Goal: Task Accomplishment & Management: Manage account settings

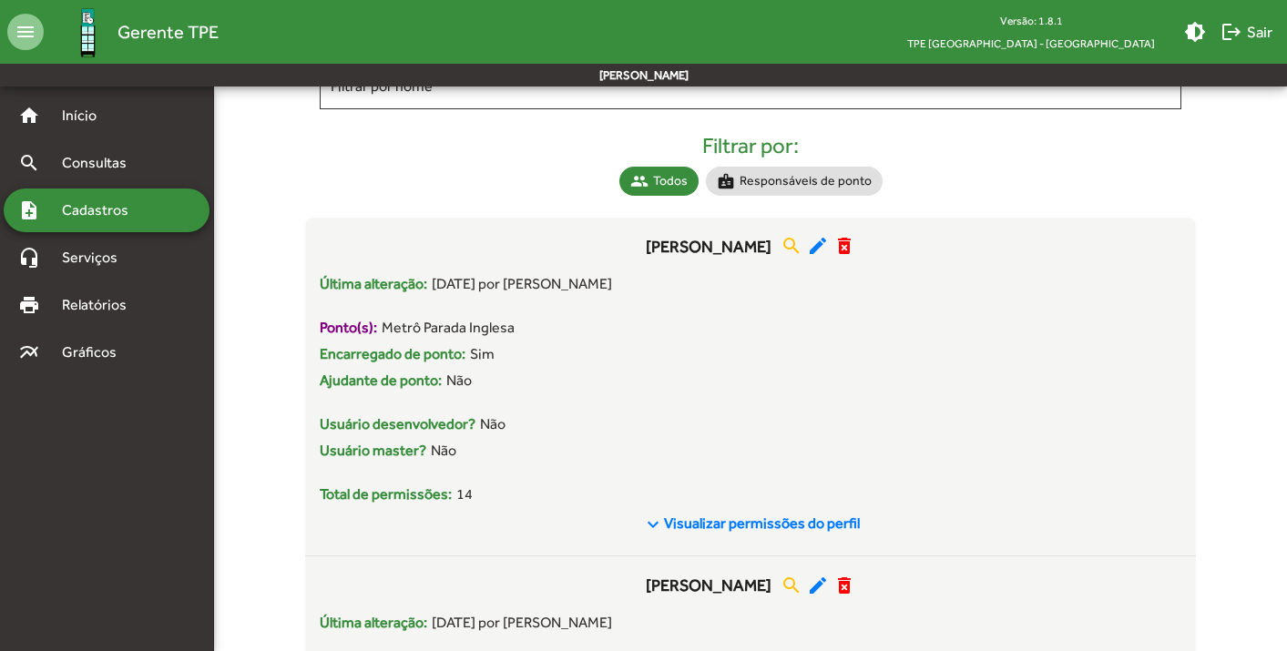
scroll to position [317, 0]
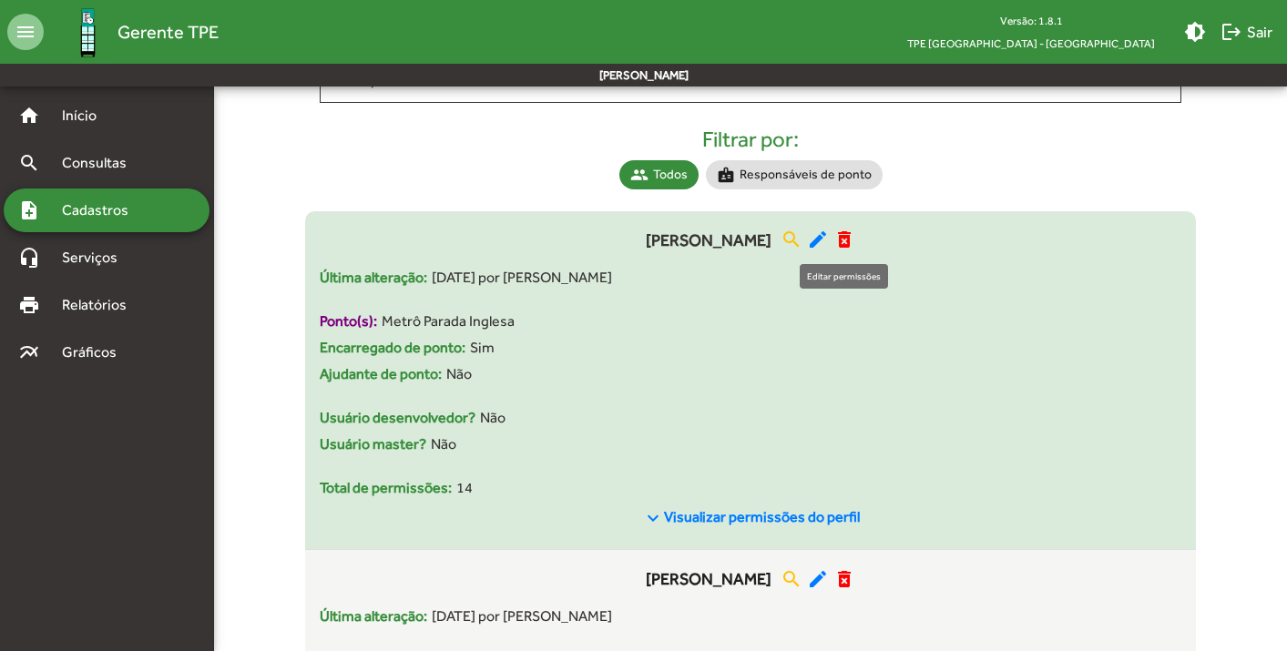
click at [829, 244] on mat-icon "edit" at bounding box center [818, 240] width 22 height 22
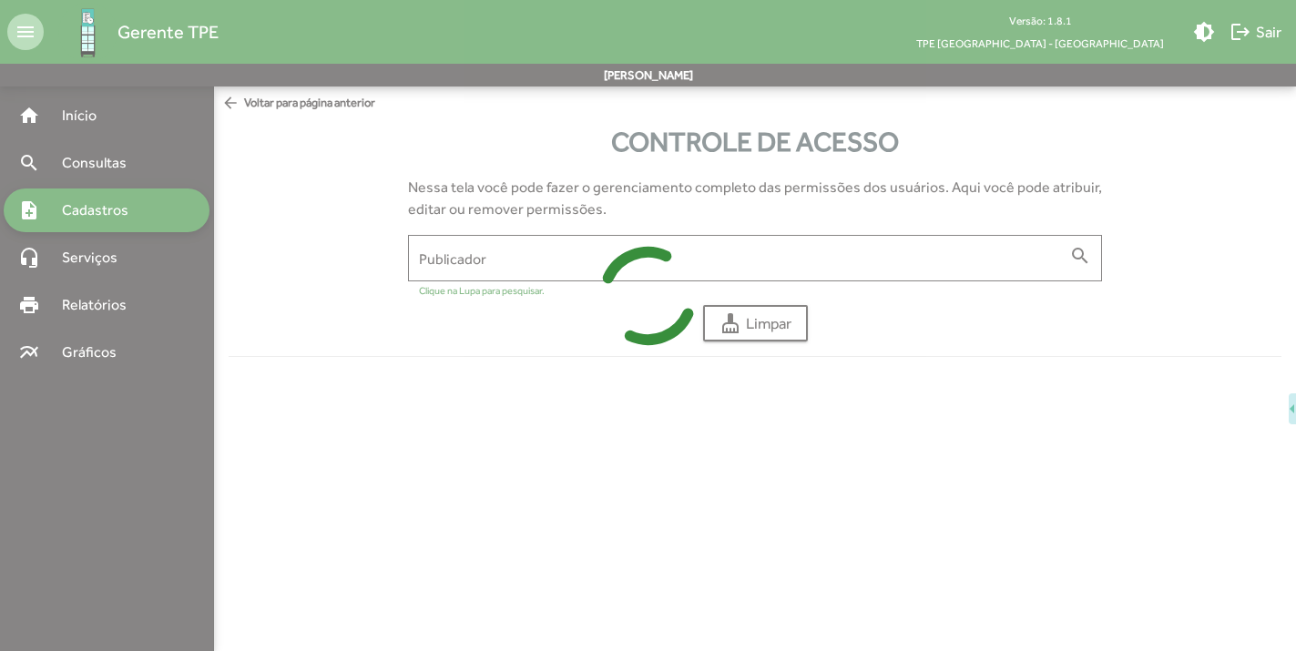
type input "**********"
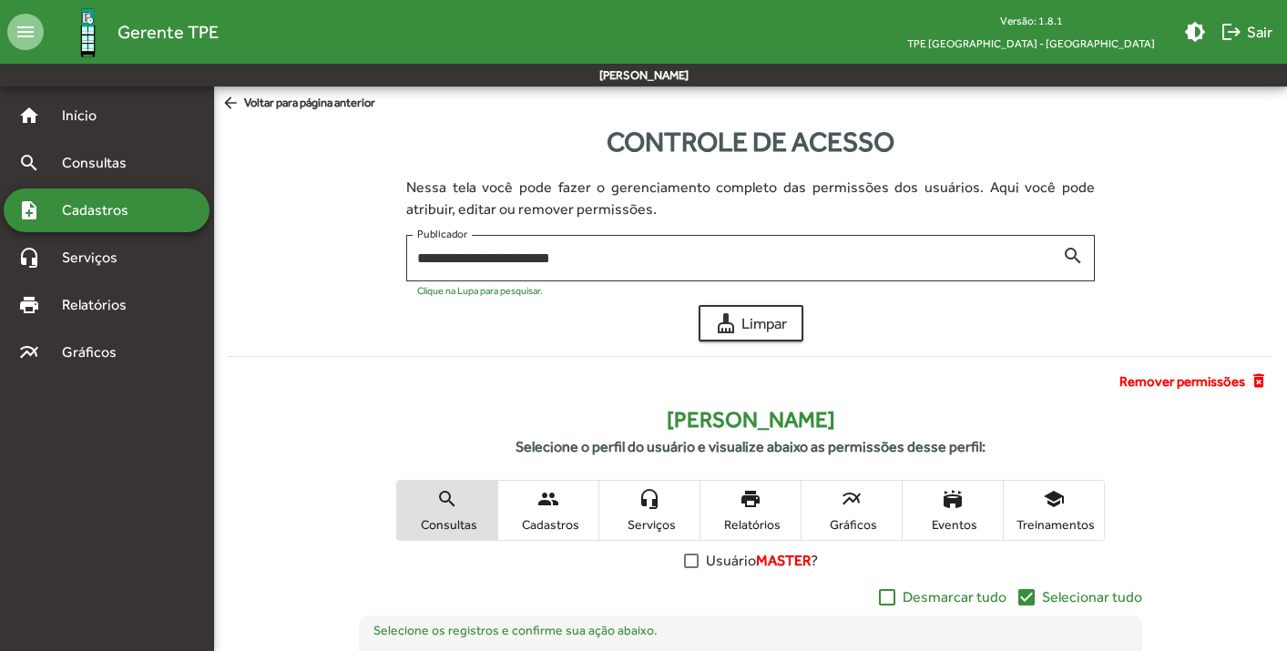
click at [865, 503] on span "multiline_chart Gráficos" at bounding box center [851, 510] width 100 height 59
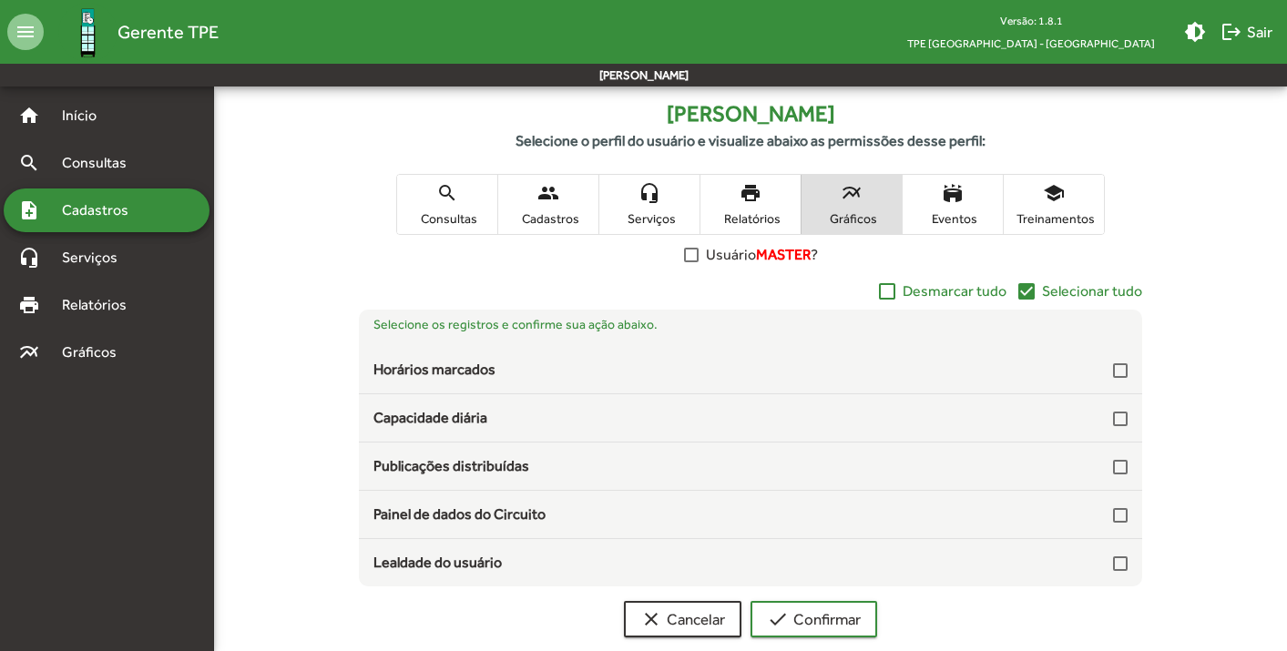
scroll to position [337, 0]
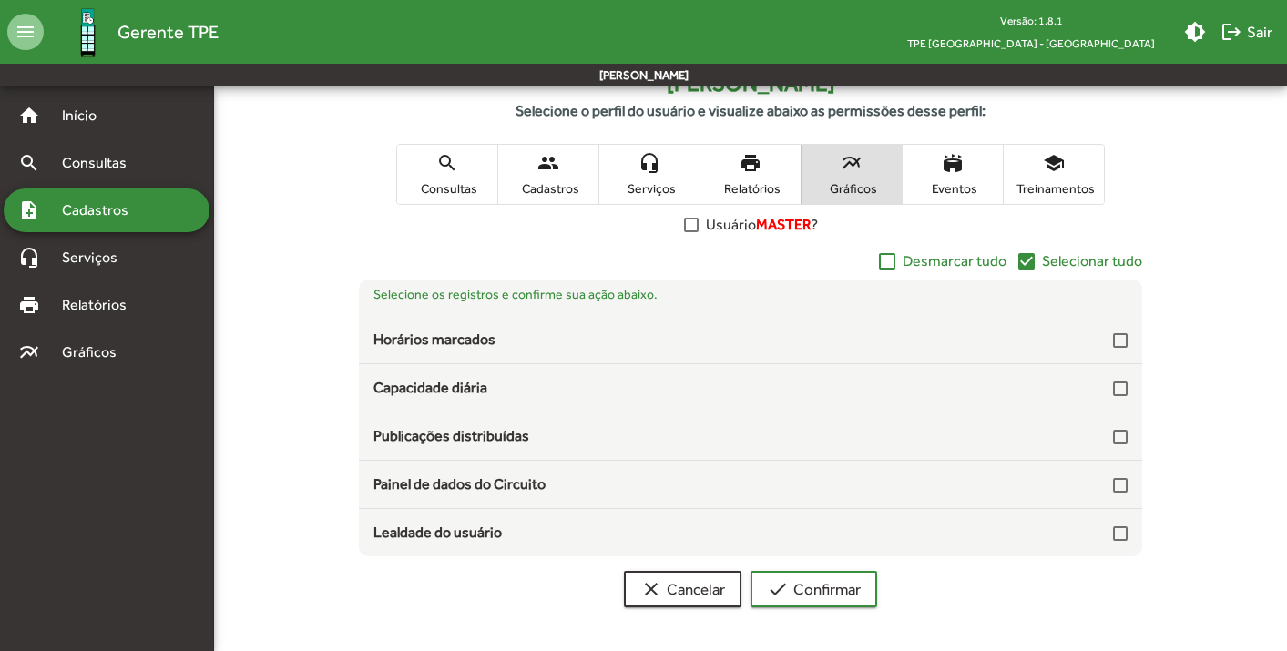
click at [1034, 261] on mat-icon "check_box" at bounding box center [1026, 261] width 22 height 22
click at [798, 586] on span "check Confirmar" at bounding box center [814, 589] width 94 height 33
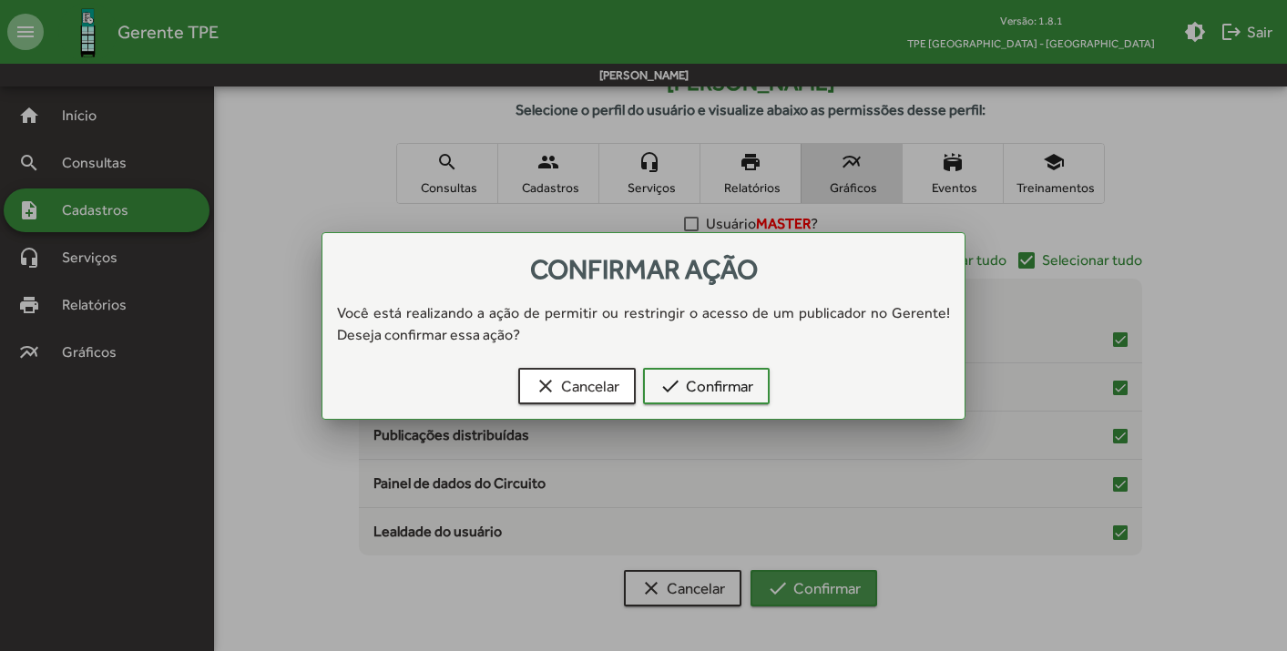
scroll to position [0, 0]
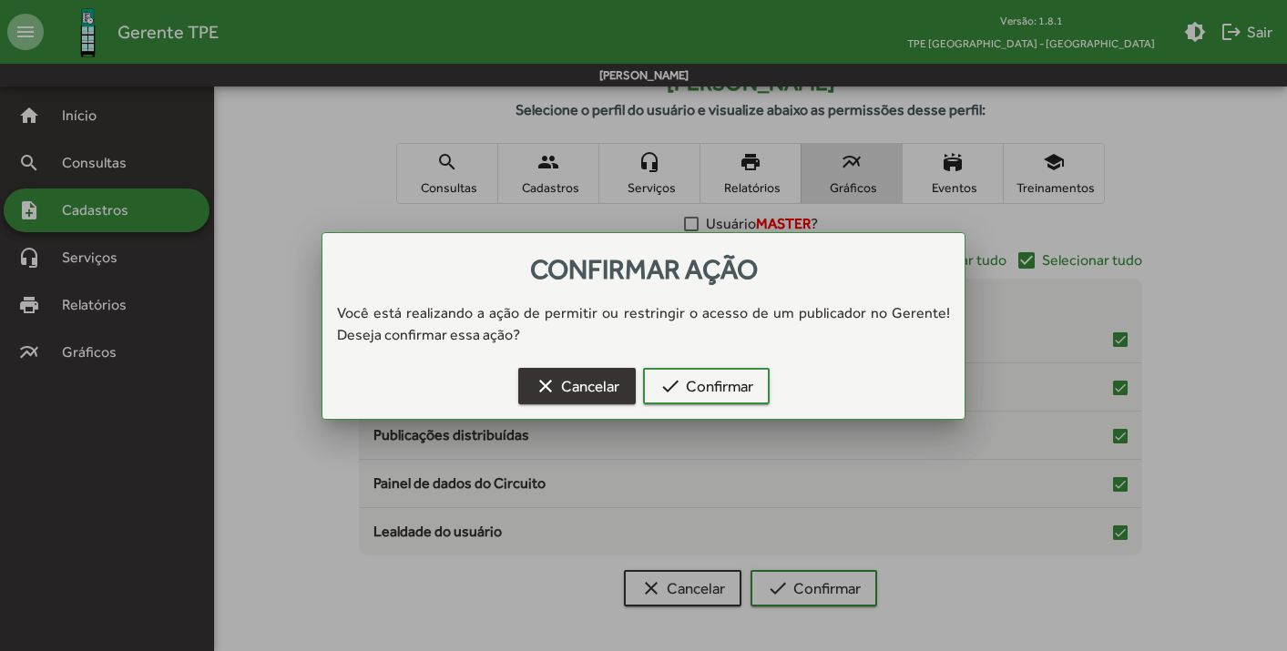
click at [597, 378] on span "clear Cancelar" at bounding box center [577, 386] width 85 height 33
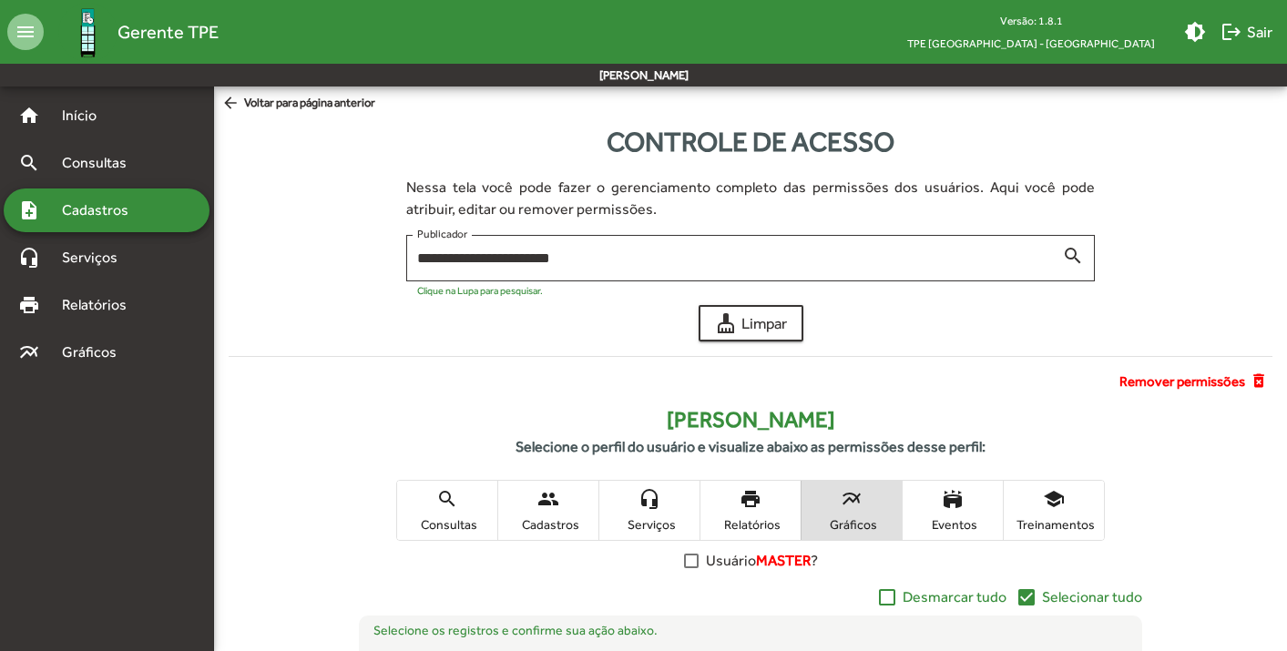
scroll to position [337, 0]
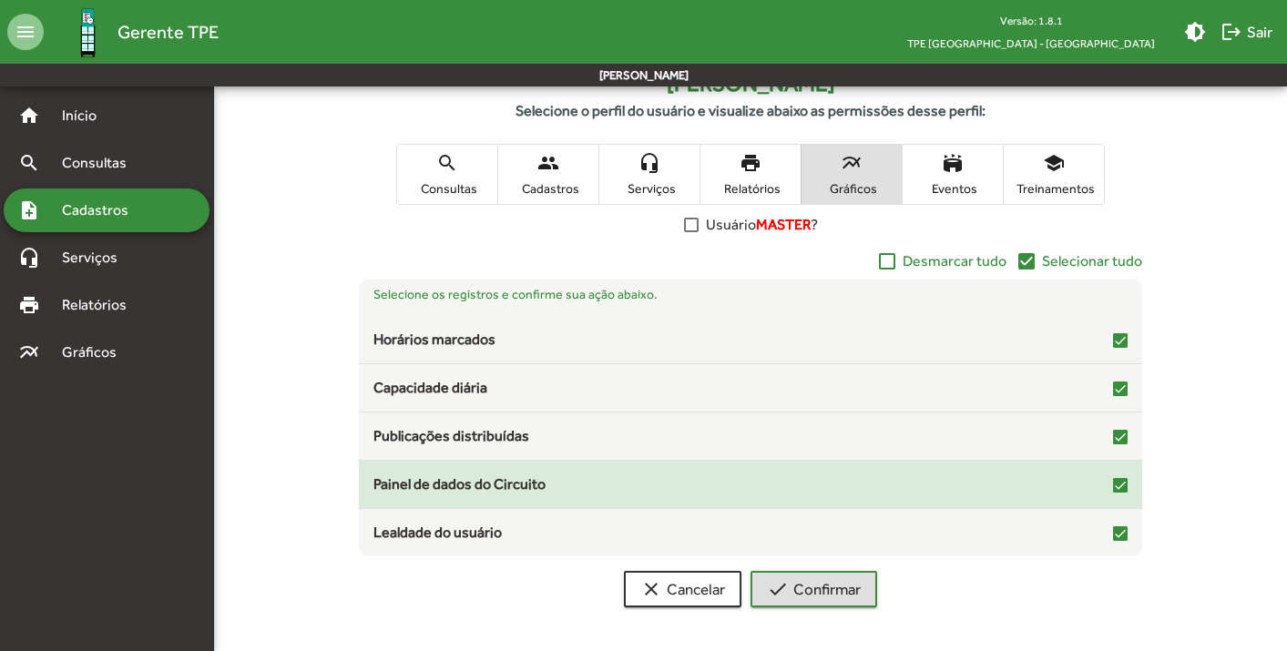
click at [1119, 482] on div at bounding box center [1120, 485] width 15 height 15
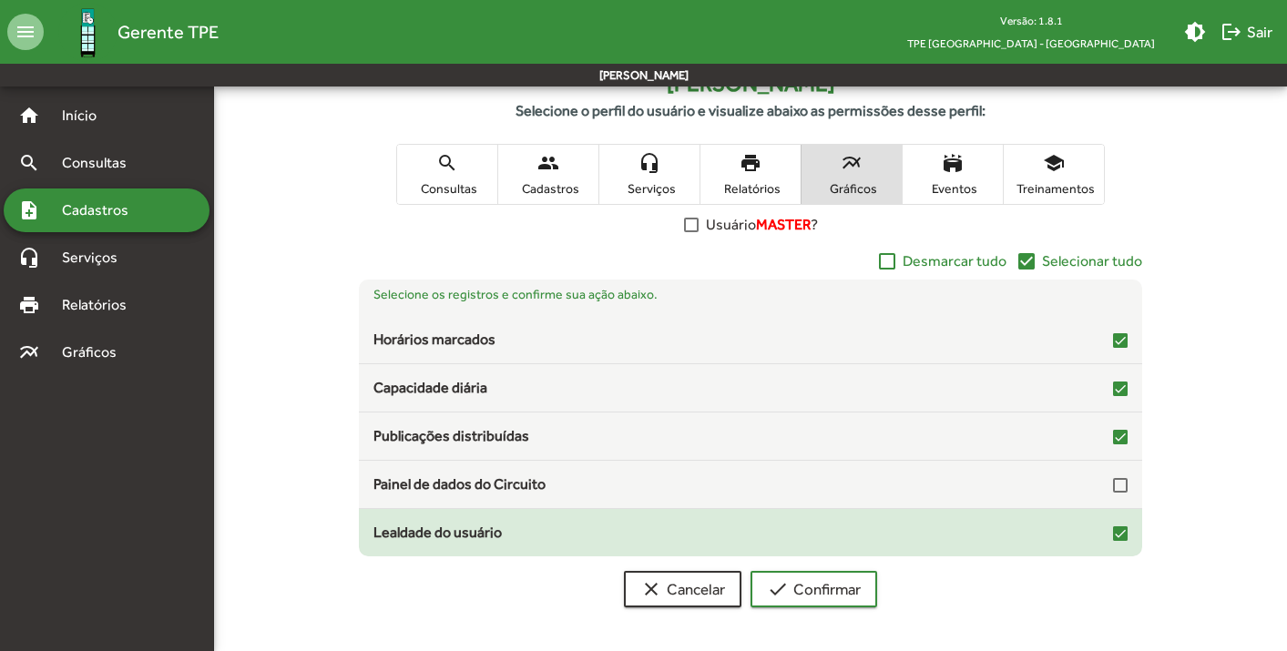
click at [1121, 525] on mat-checkbox at bounding box center [1120, 532] width 15 height 17
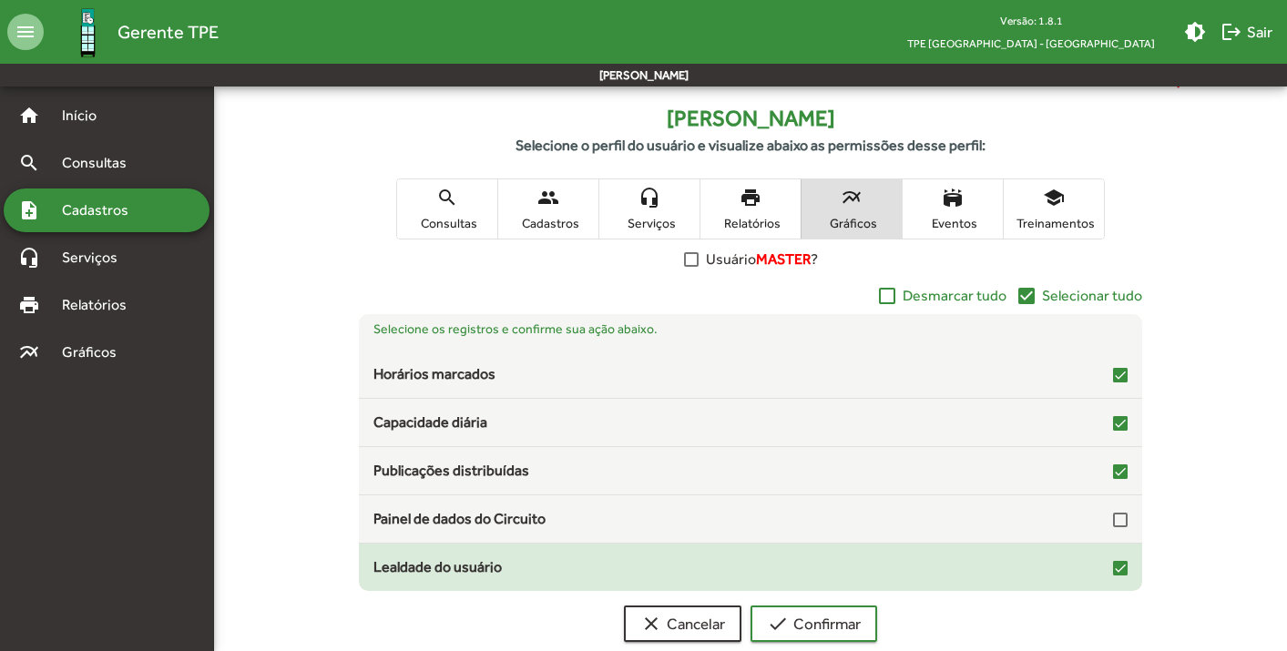
scroll to position [304, 0]
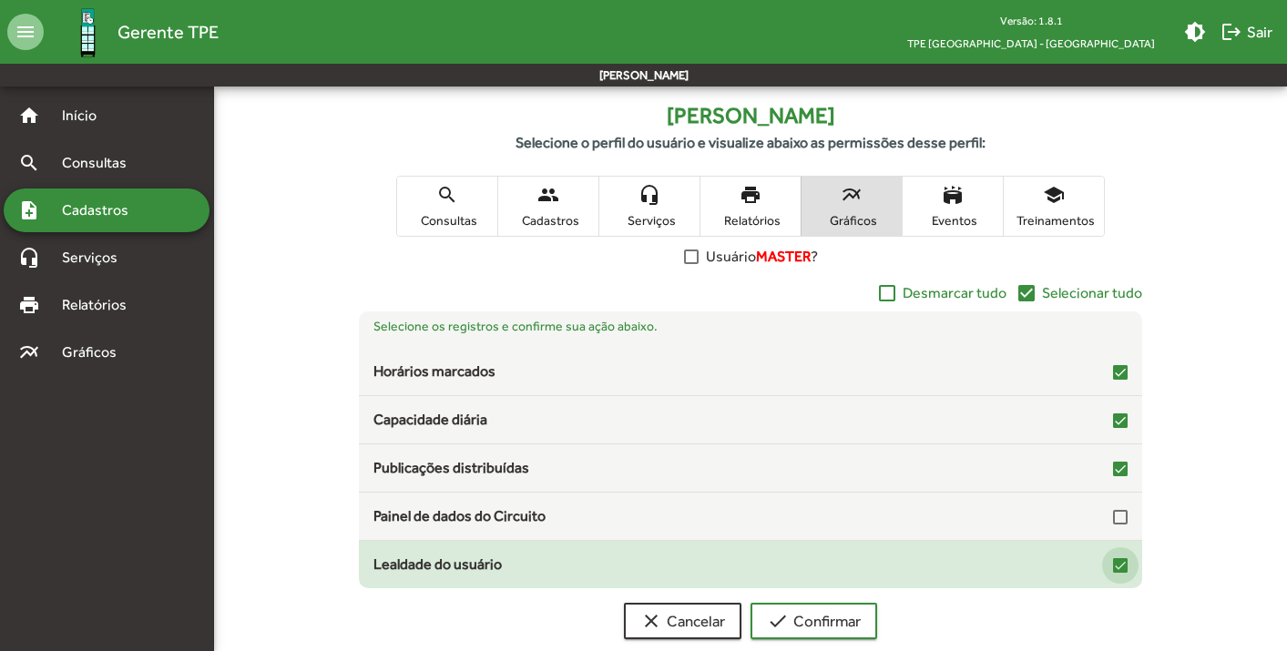
click at [1119, 564] on div at bounding box center [1120, 565] width 15 height 15
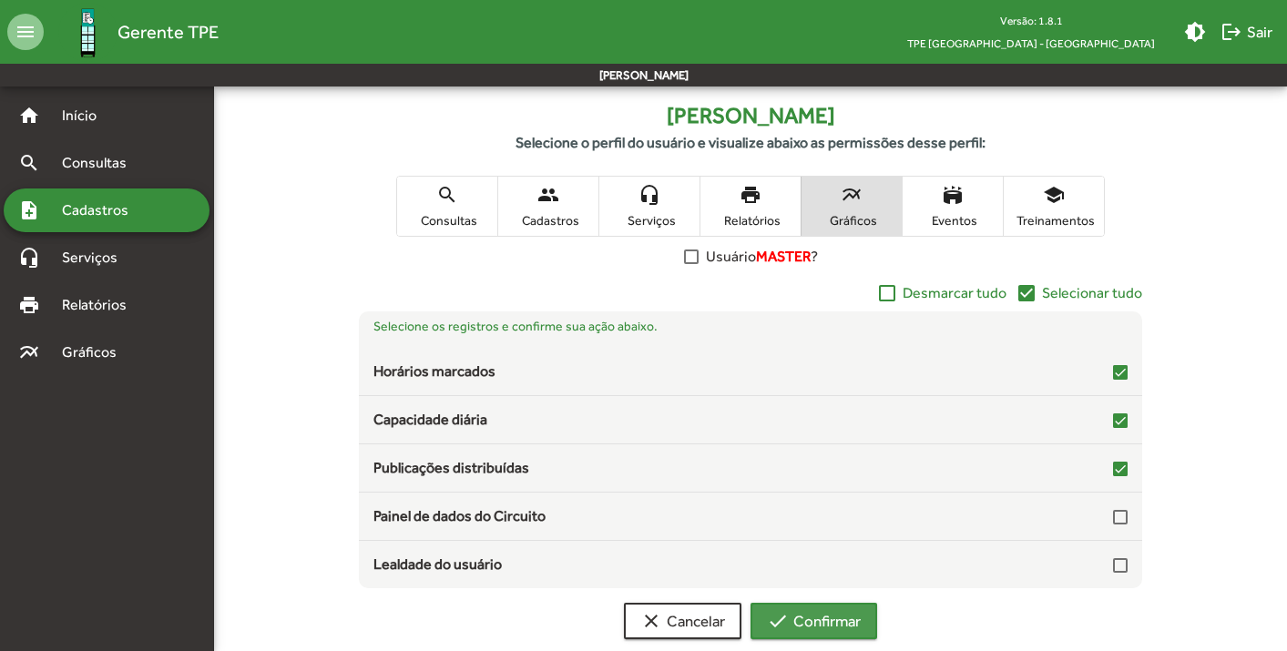
click at [808, 617] on span "check Confirmar" at bounding box center [814, 621] width 94 height 33
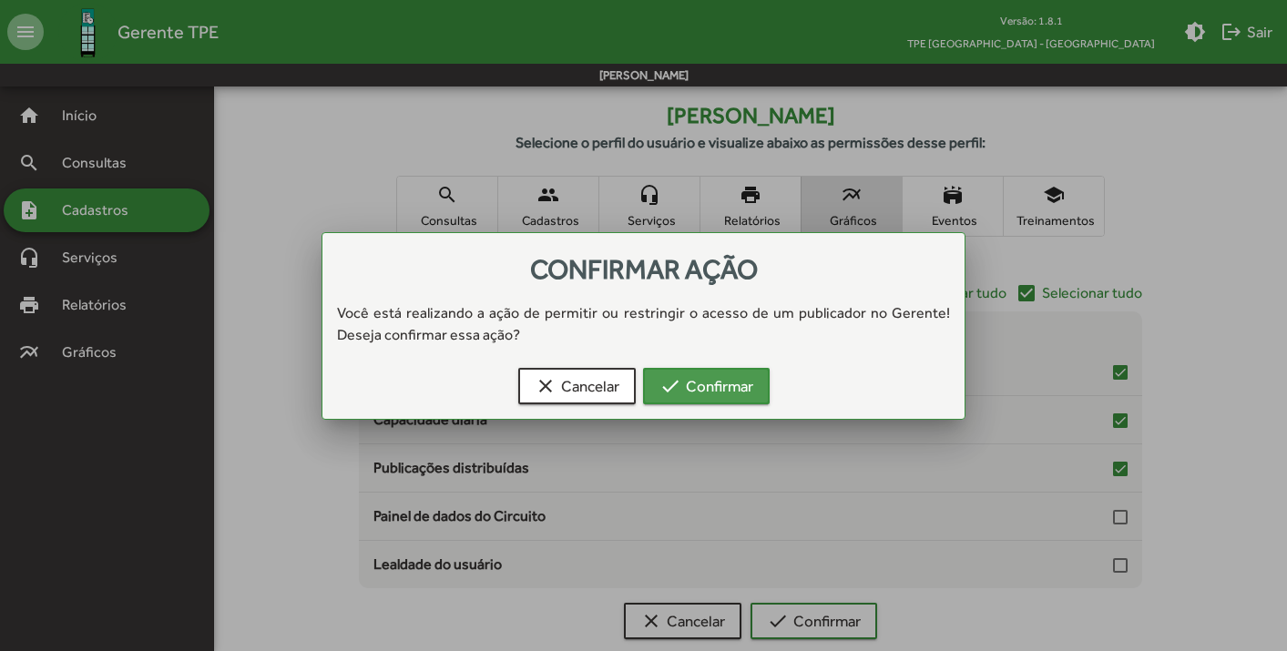
click at [718, 386] on span "check Confirmar" at bounding box center [706, 386] width 94 height 33
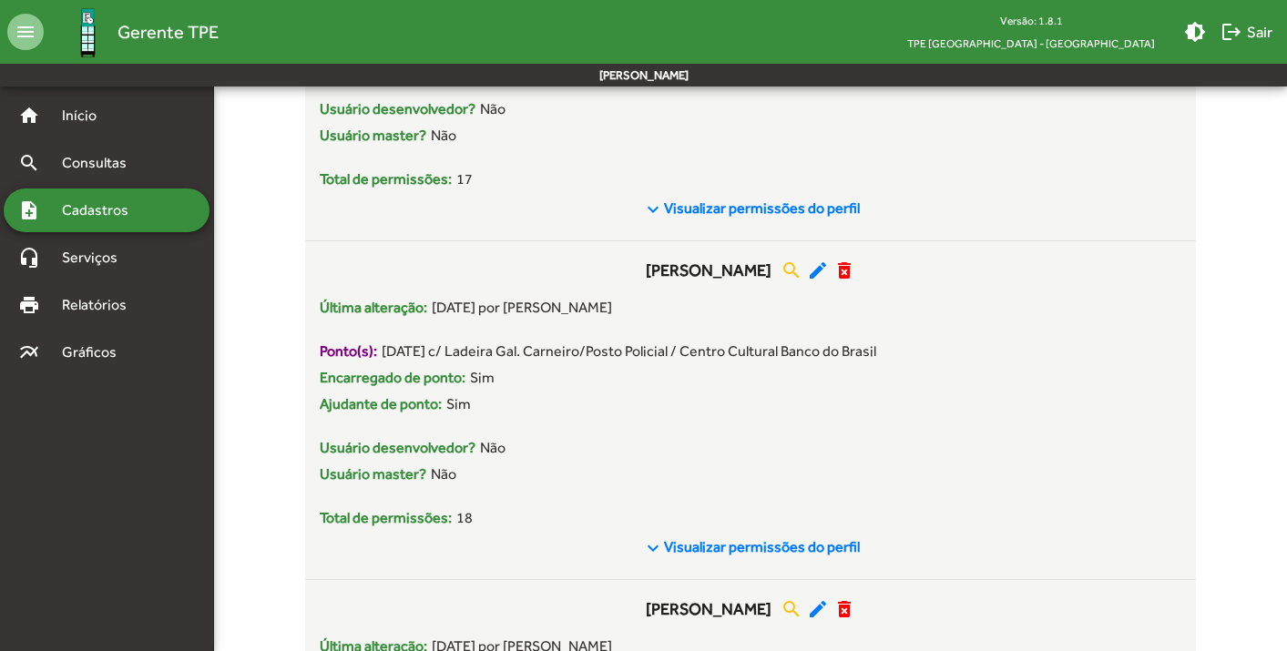
scroll to position [627, 0]
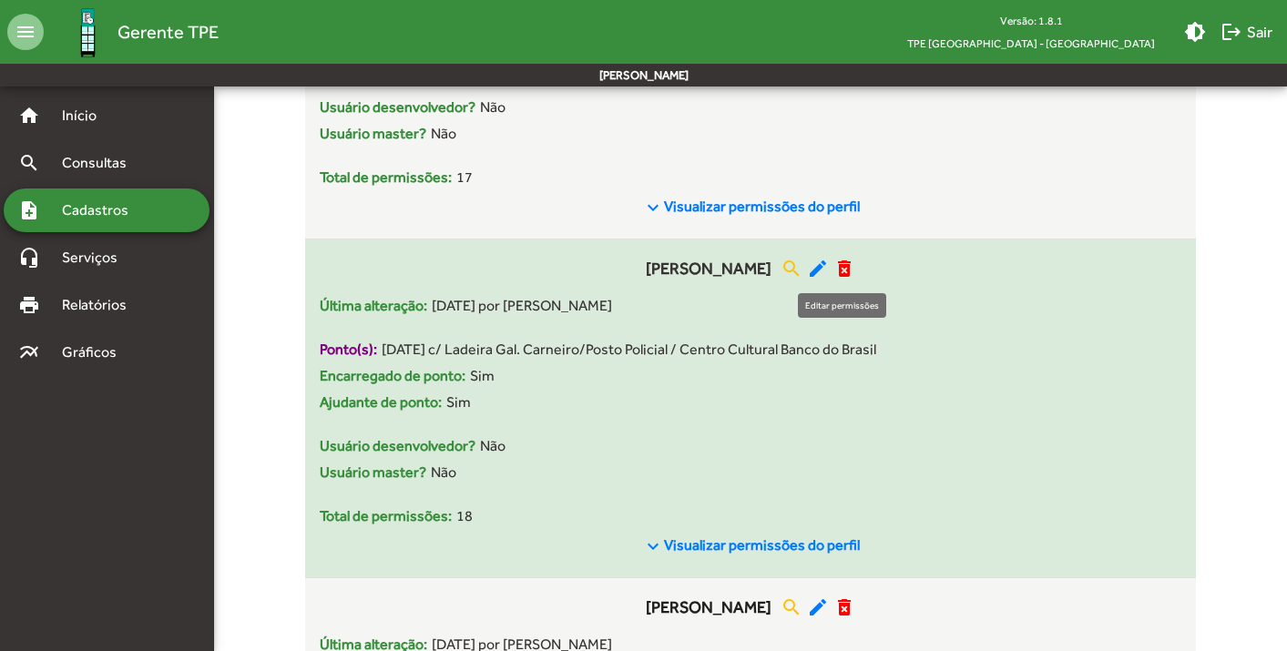
click at [829, 262] on mat-icon "edit" at bounding box center [818, 269] width 22 height 22
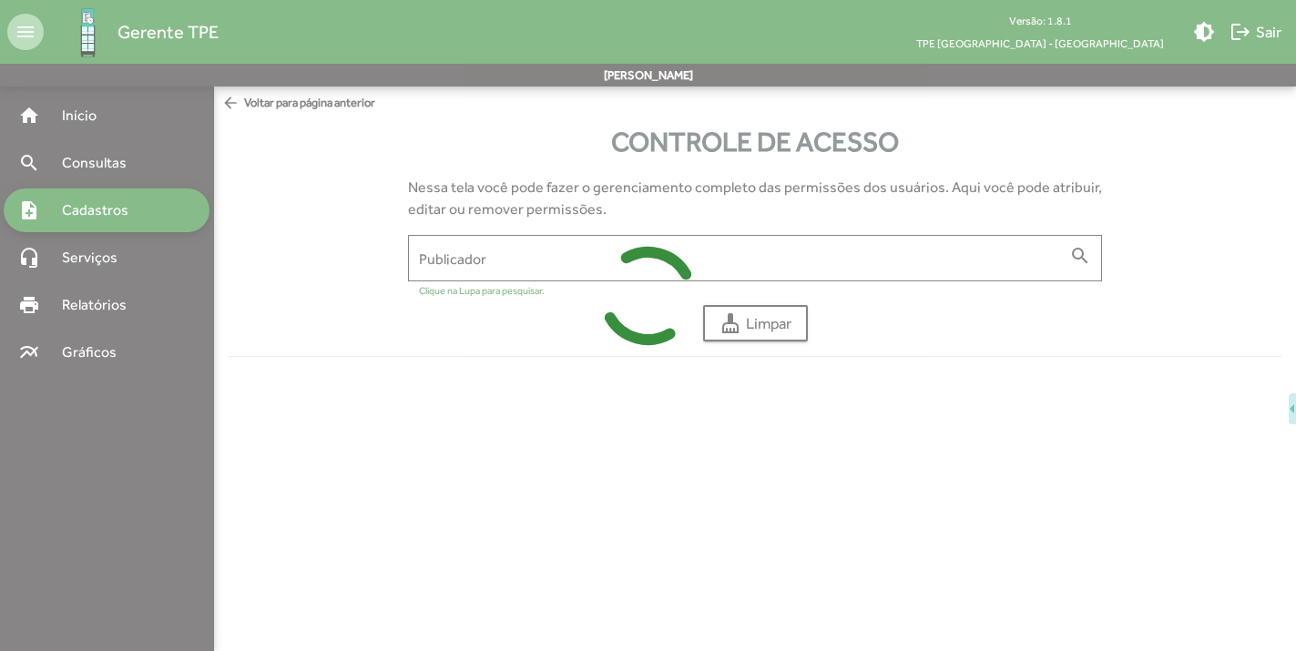
type input "**********"
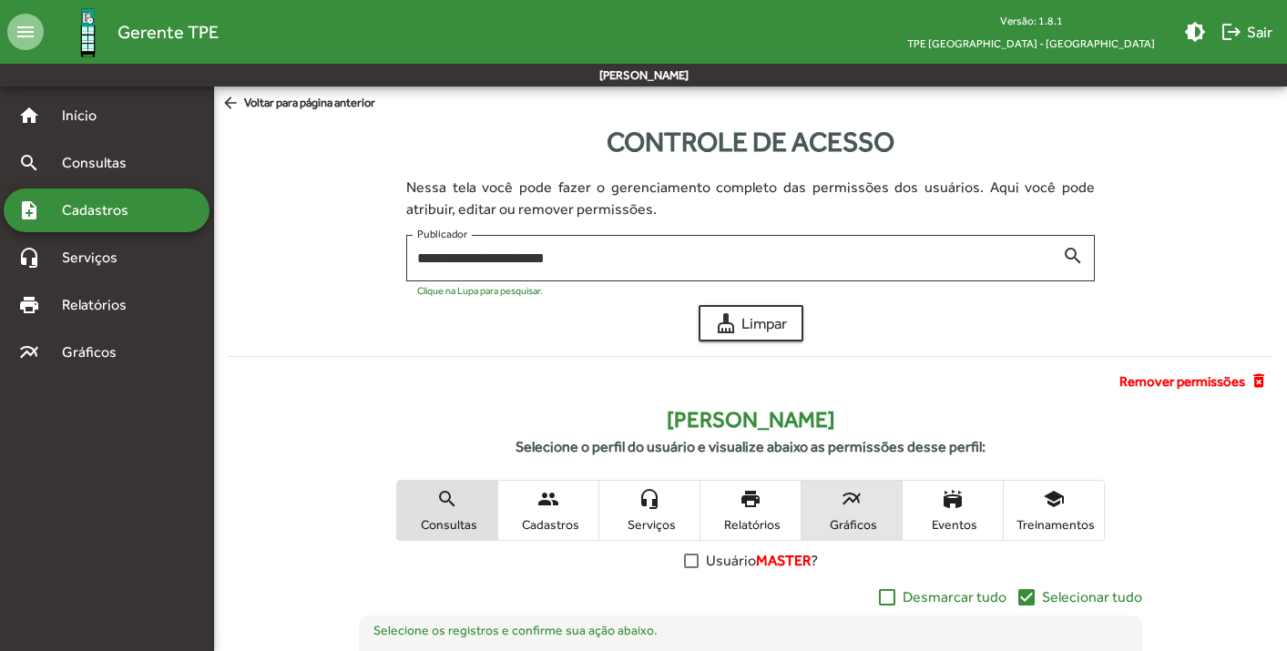
click at [859, 507] on mat-icon "multiline_chart" at bounding box center [852, 499] width 22 height 22
click at [271, 104] on span "arrow_back Voltar para página anterior" at bounding box center [298, 104] width 154 height 20
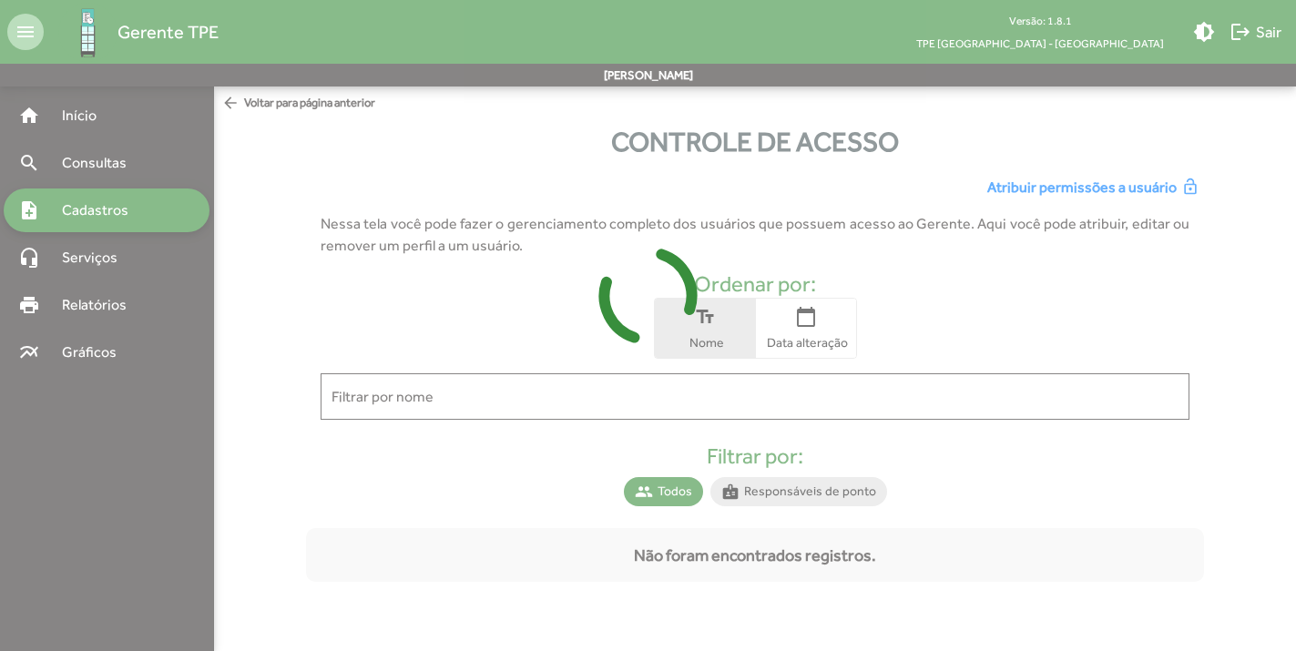
click at [769, 498] on div at bounding box center [648, 325] width 1296 height 651
click at [450, 498] on div at bounding box center [648, 325] width 1296 height 651
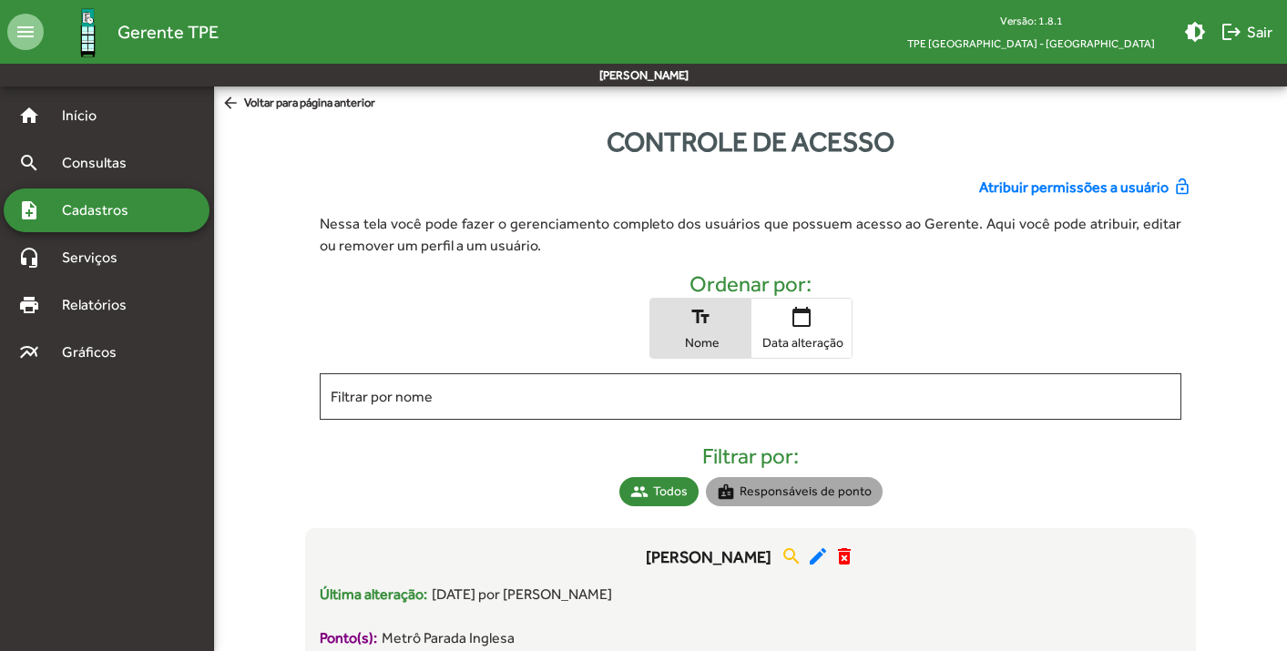
click at [849, 490] on mat-chip "badge Responsáveis de ponto" at bounding box center [794, 491] width 177 height 29
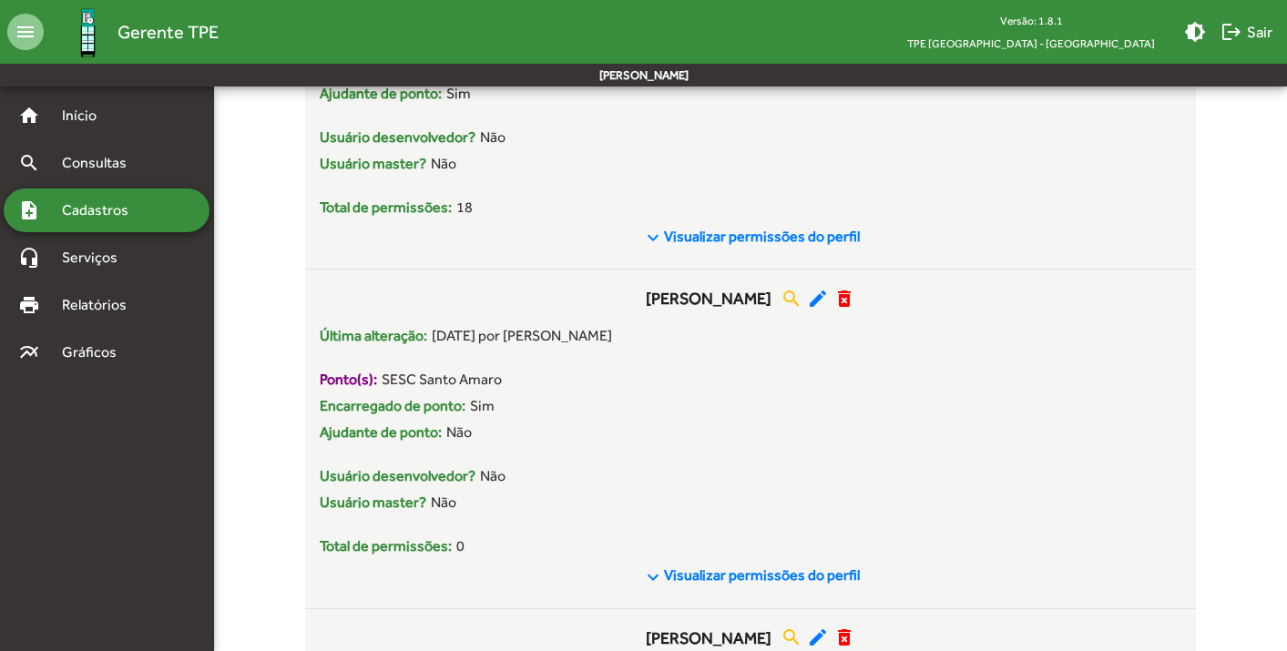
scroll to position [931, 0]
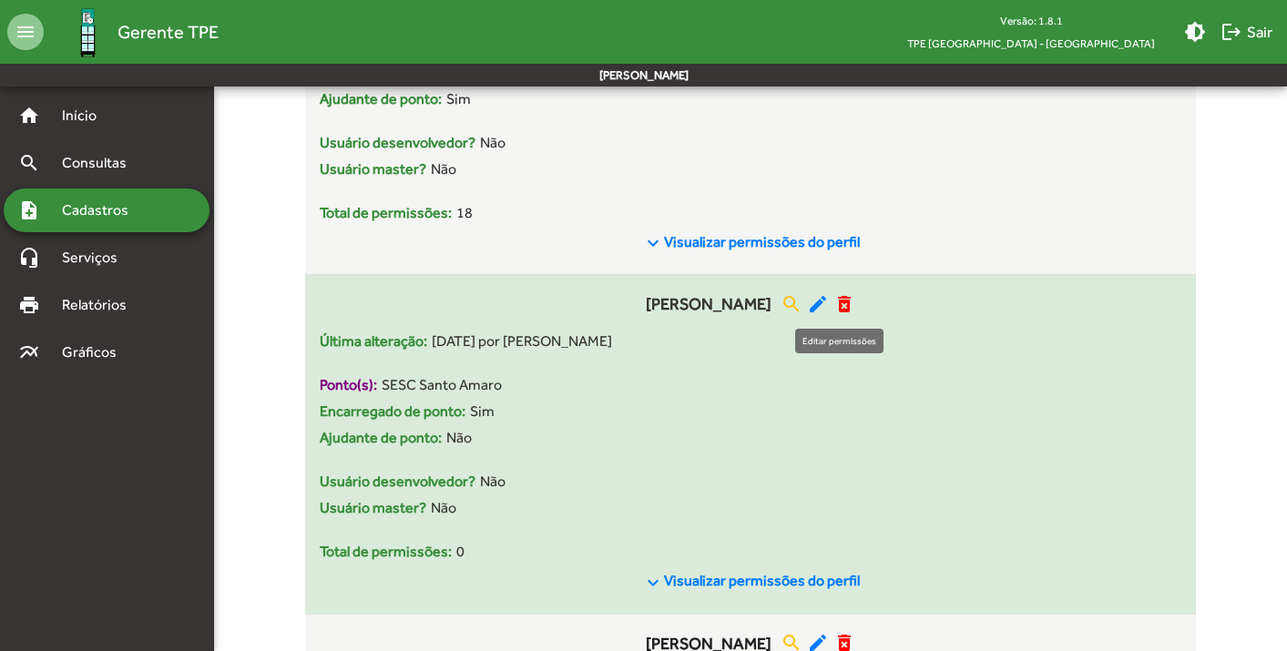
click at [829, 307] on mat-icon "edit" at bounding box center [818, 304] width 22 height 22
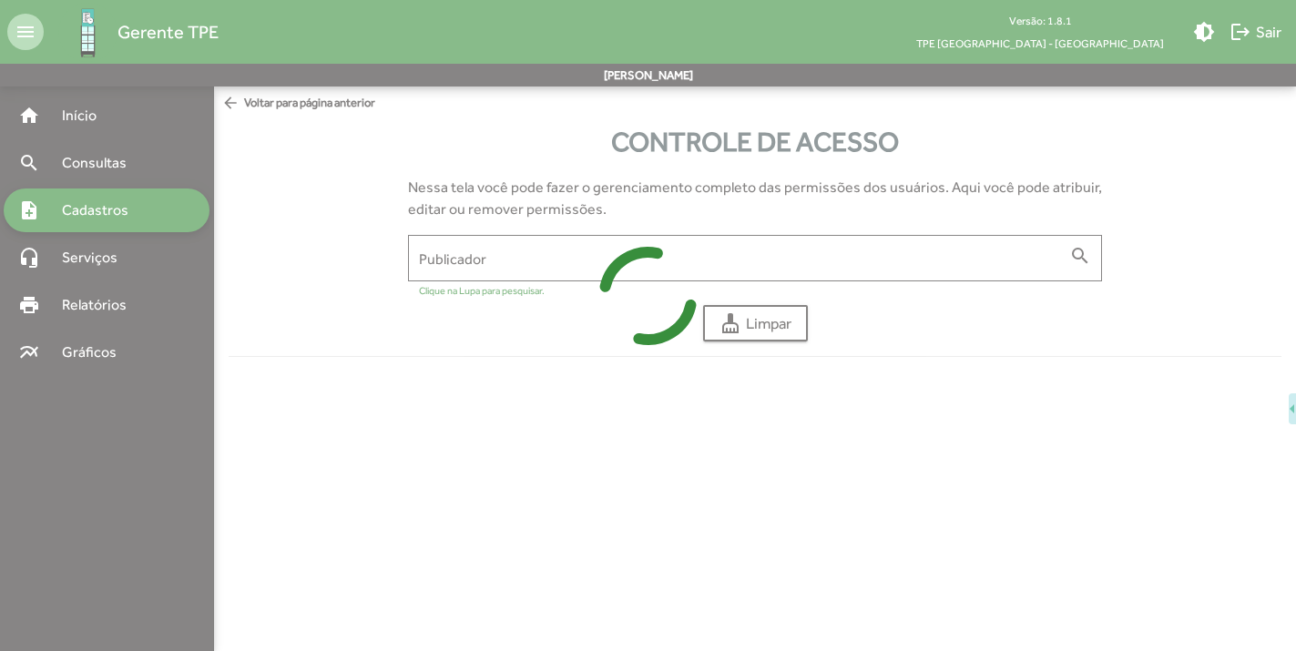
type input "**********"
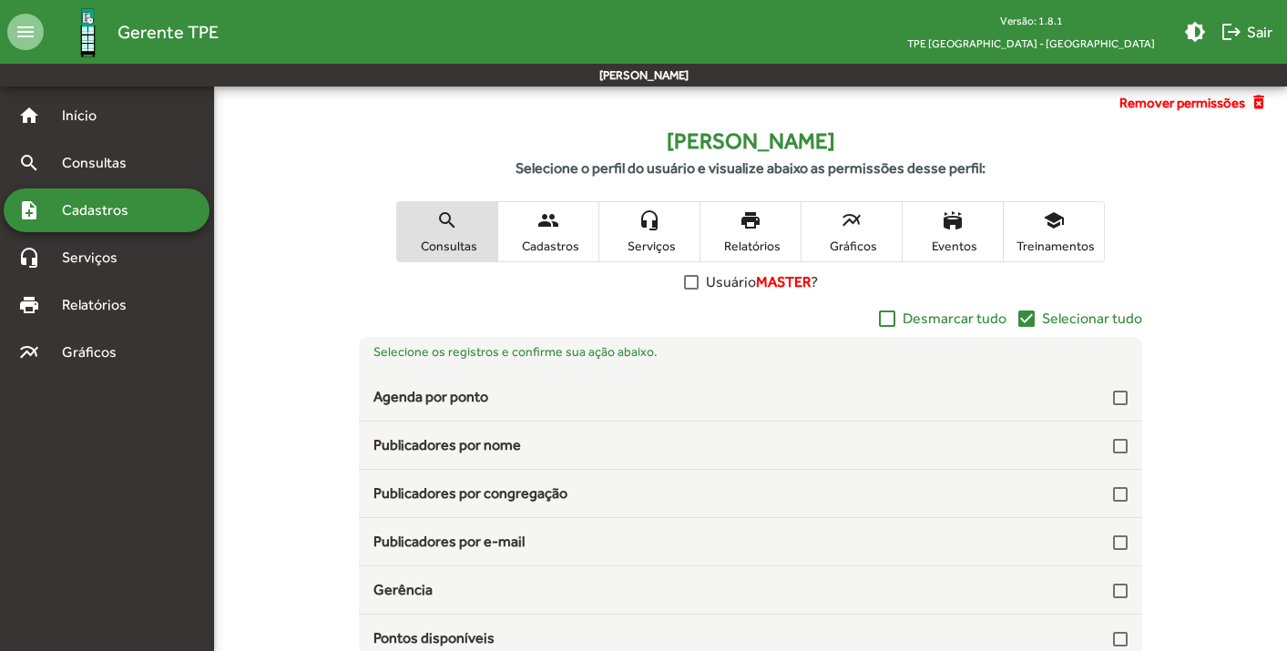
scroll to position [379, 0]
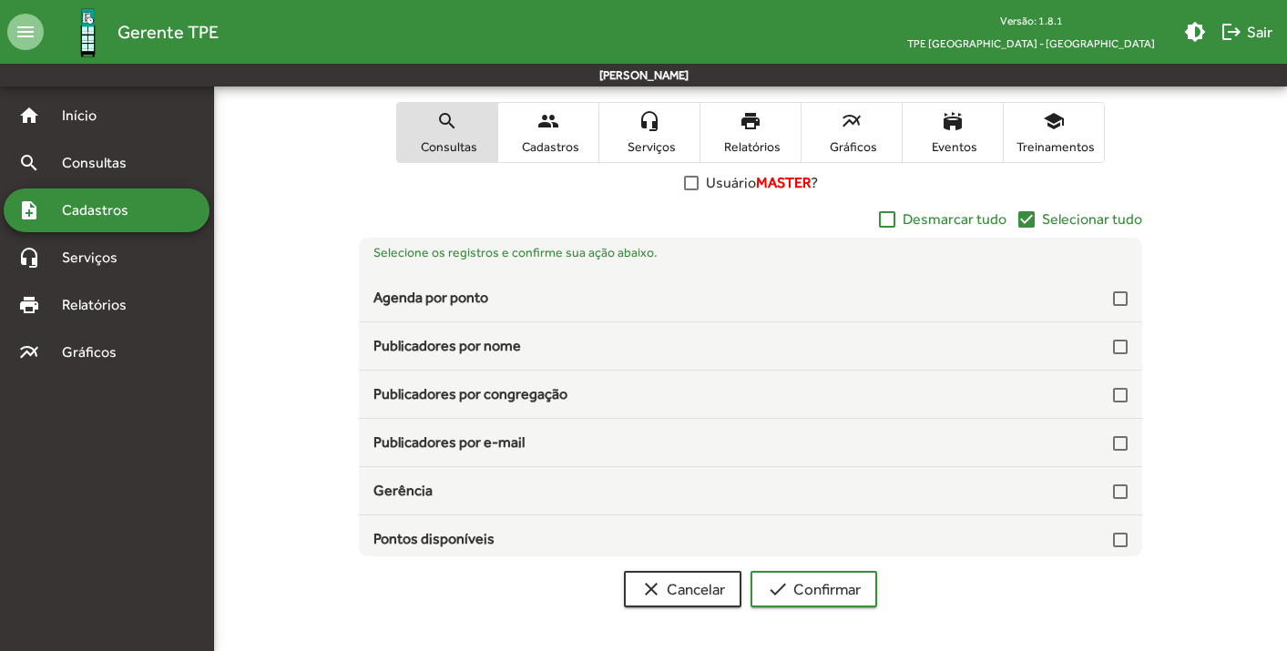
click at [1023, 219] on mat-icon "check_box" at bounding box center [1026, 220] width 22 height 22
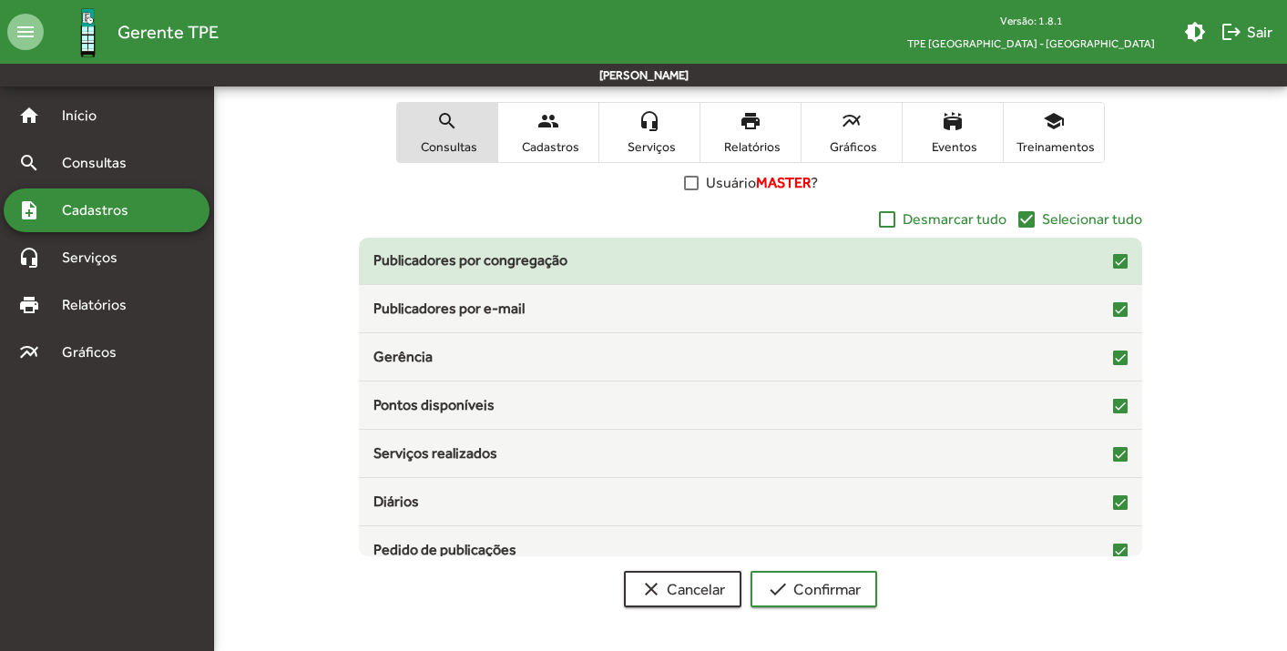
scroll to position [158, 0]
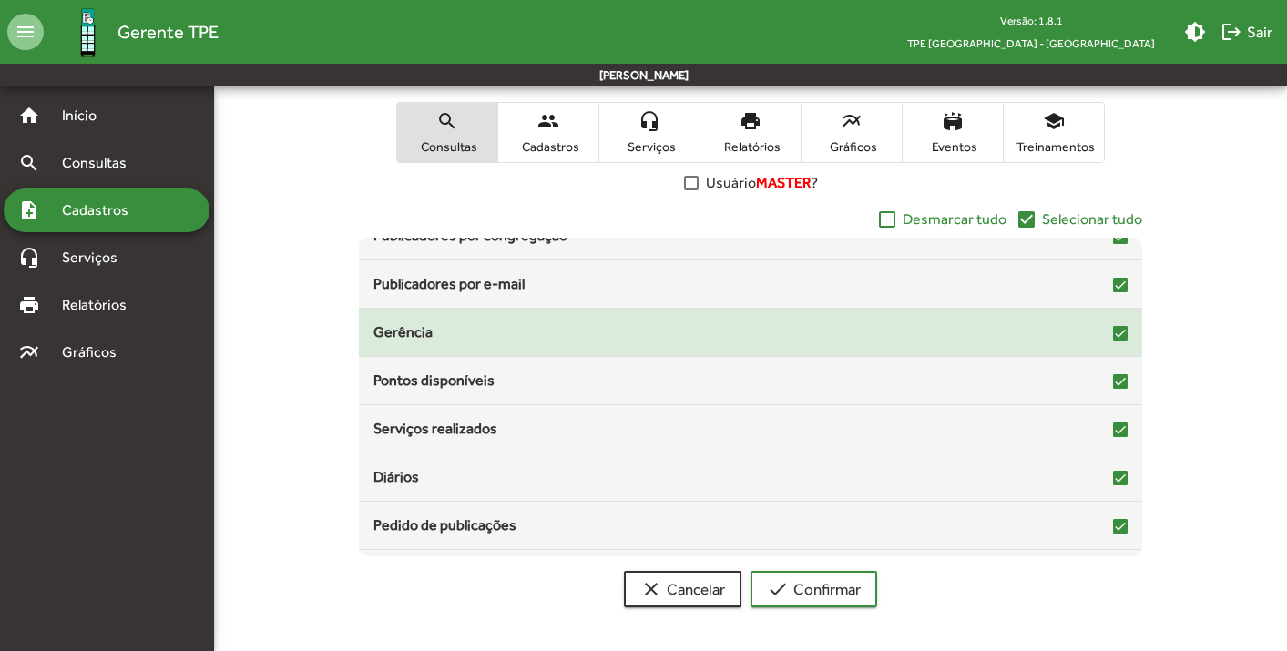
click at [1113, 337] on div at bounding box center [1120, 333] width 15 height 15
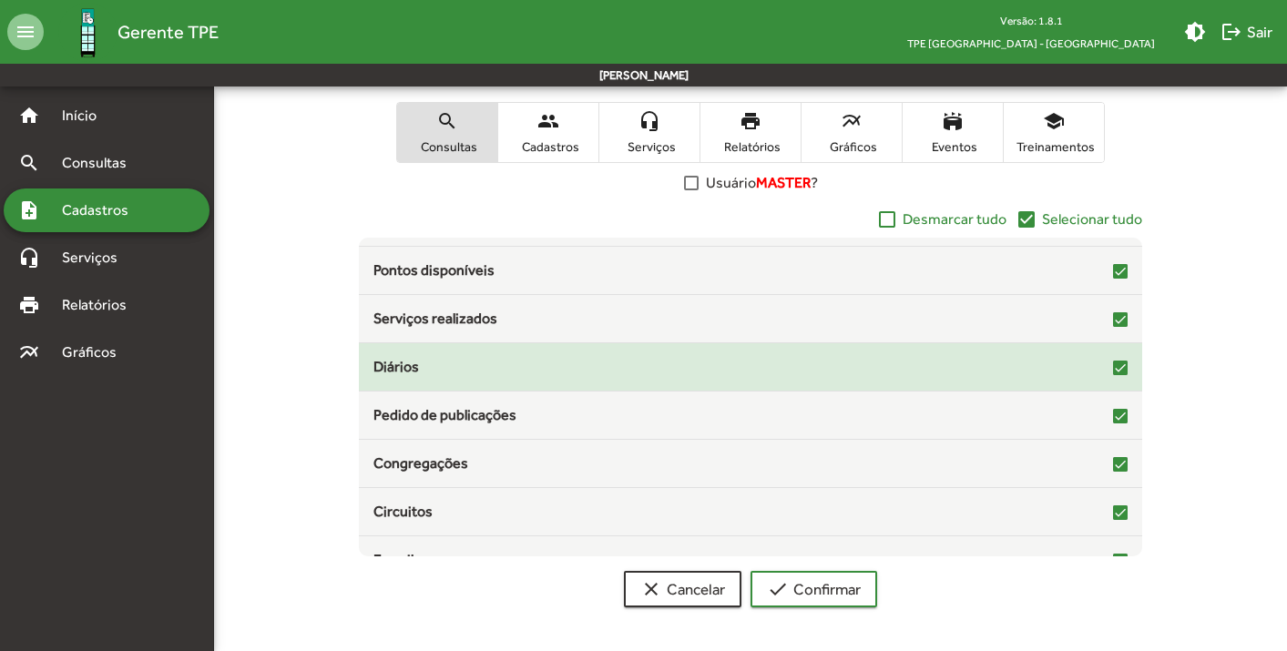
scroll to position [296, 0]
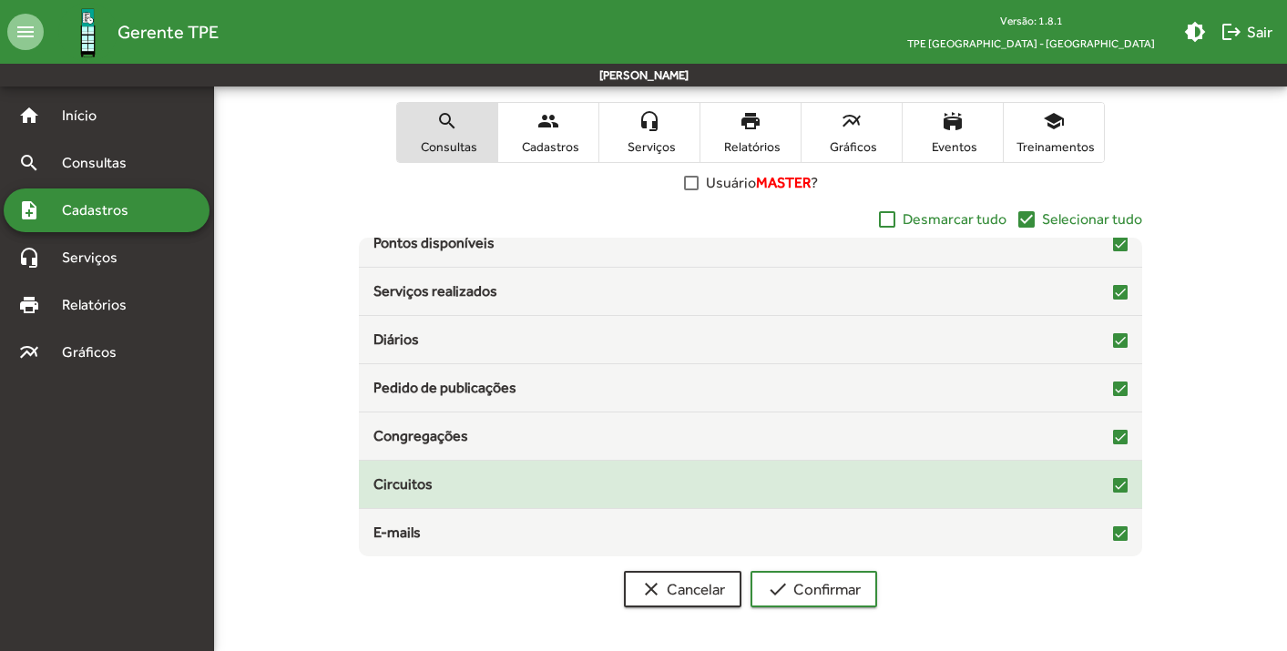
click at [1113, 478] on div at bounding box center [1120, 485] width 15 height 15
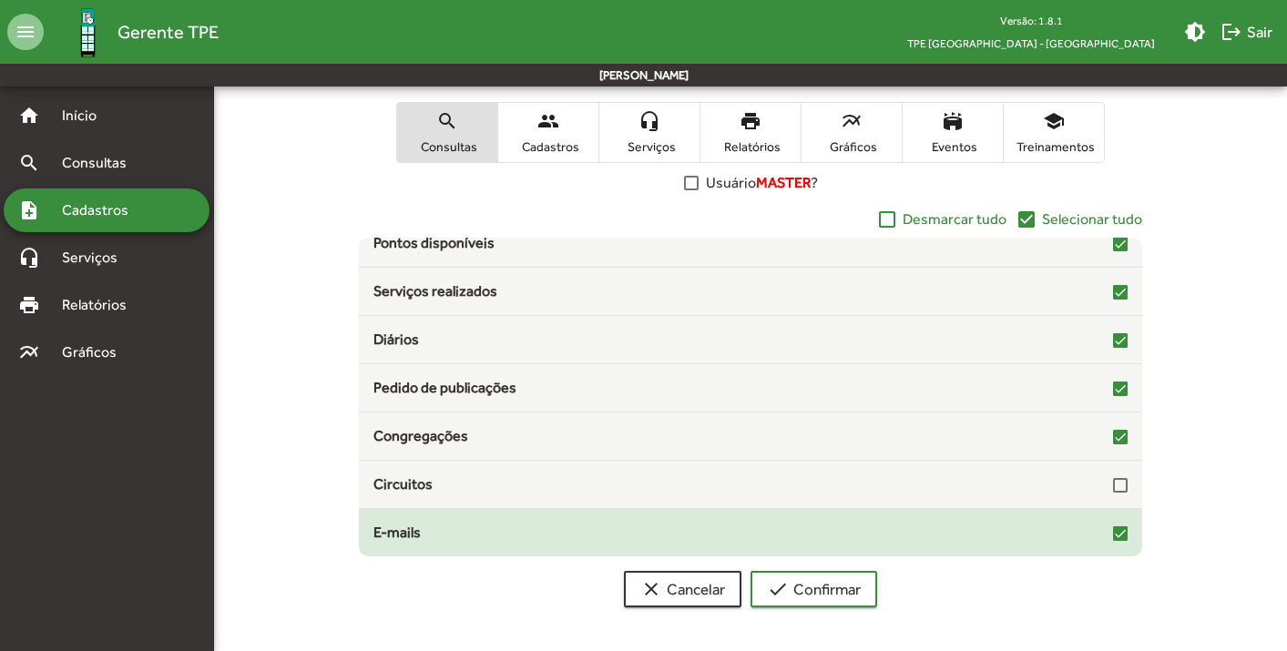
click at [1113, 530] on div at bounding box center [1120, 533] width 15 height 15
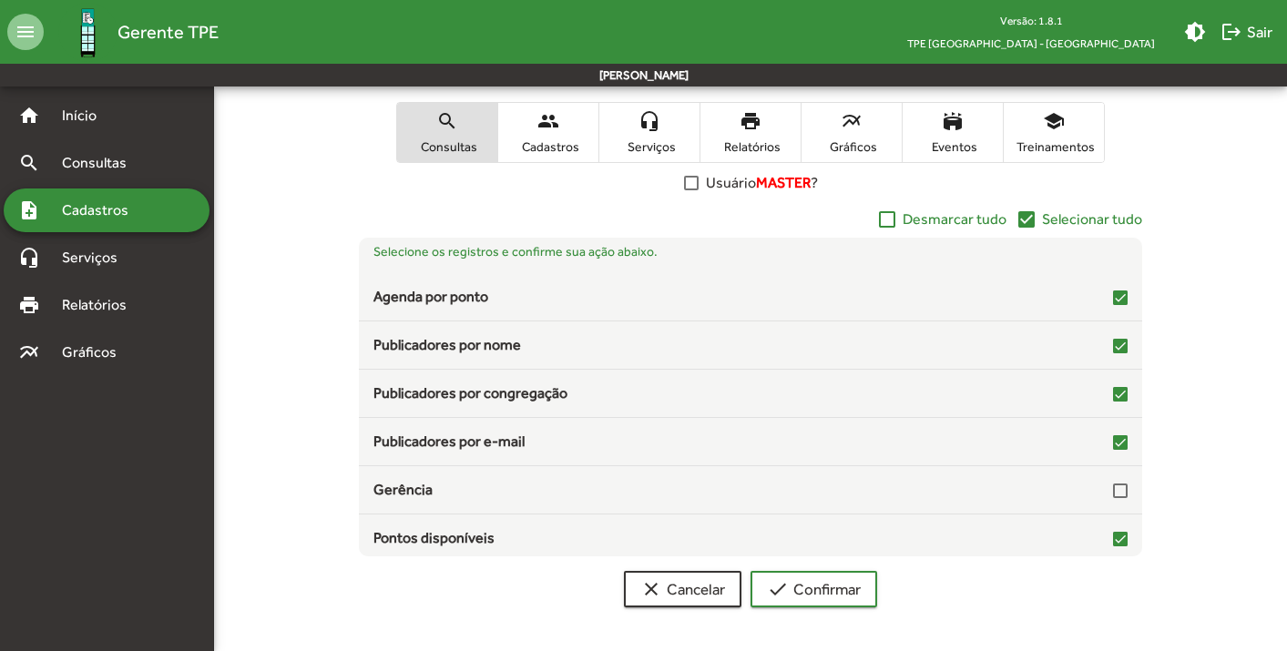
scroll to position [0, 0]
click at [811, 596] on span "check Confirmar" at bounding box center [814, 589] width 94 height 33
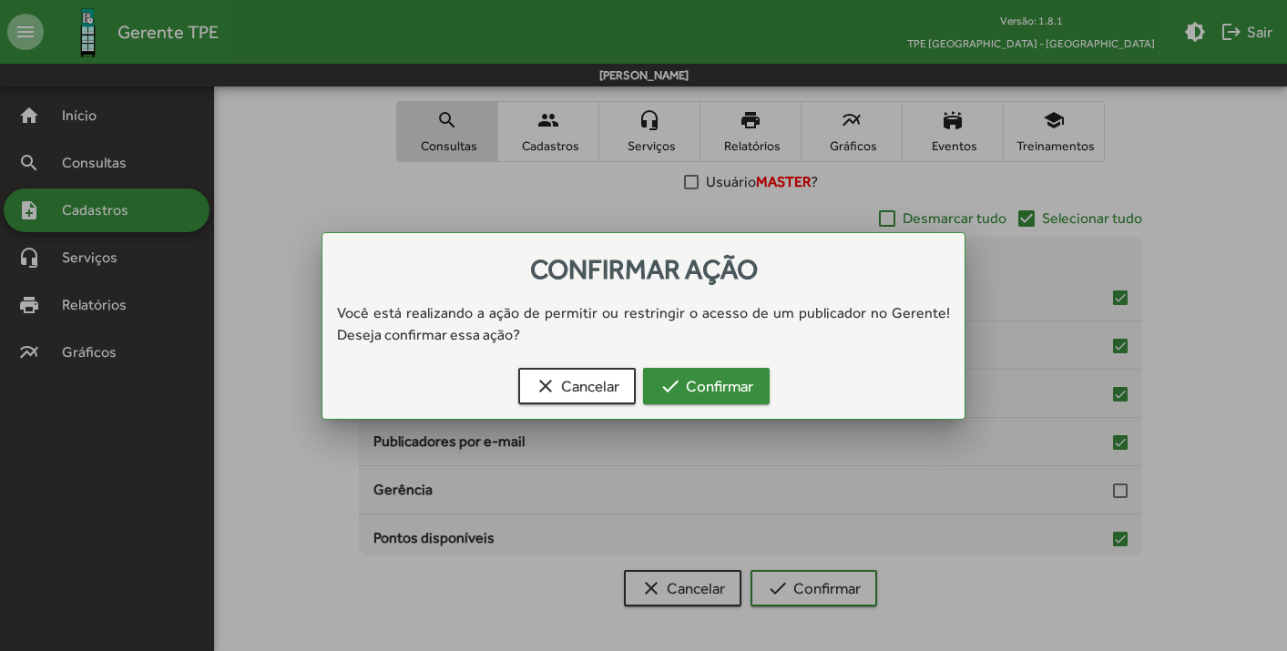
click at [730, 393] on span "check Confirmar" at bounding box center [706, 386] width 94 height 33
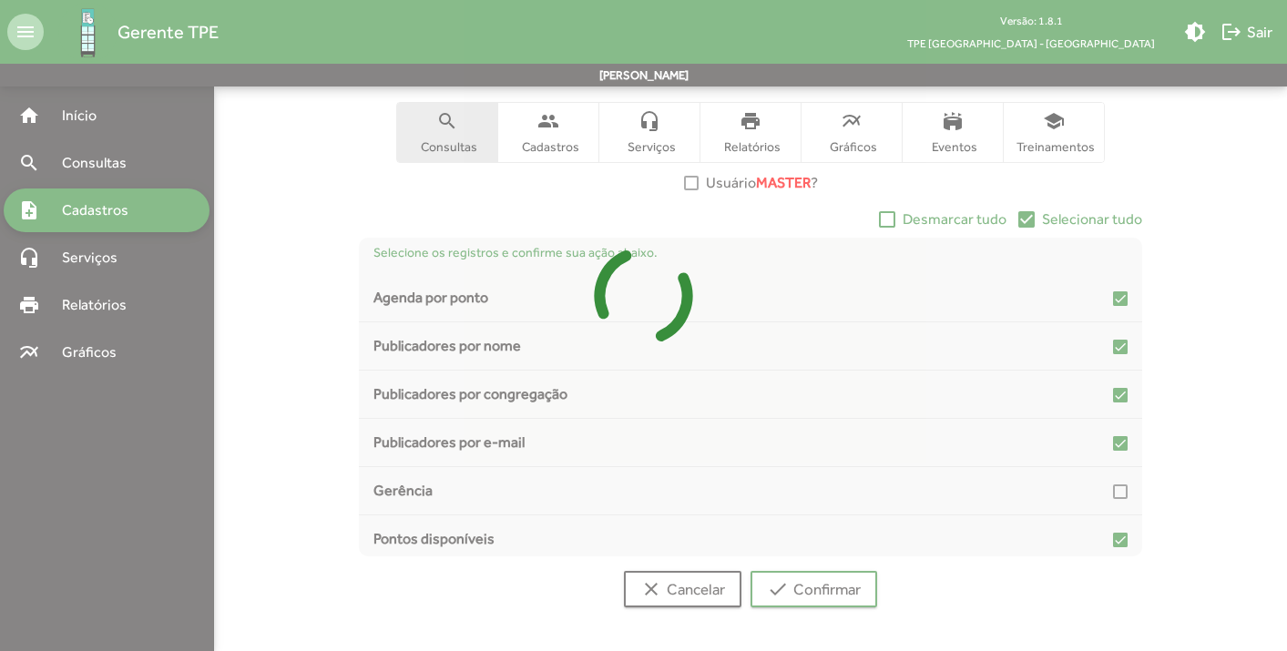
click at [109, 220] on div at bounding box center [643, 325] width 1287 height 651
